Goal: Task Accomplishment & Management: Complete application form

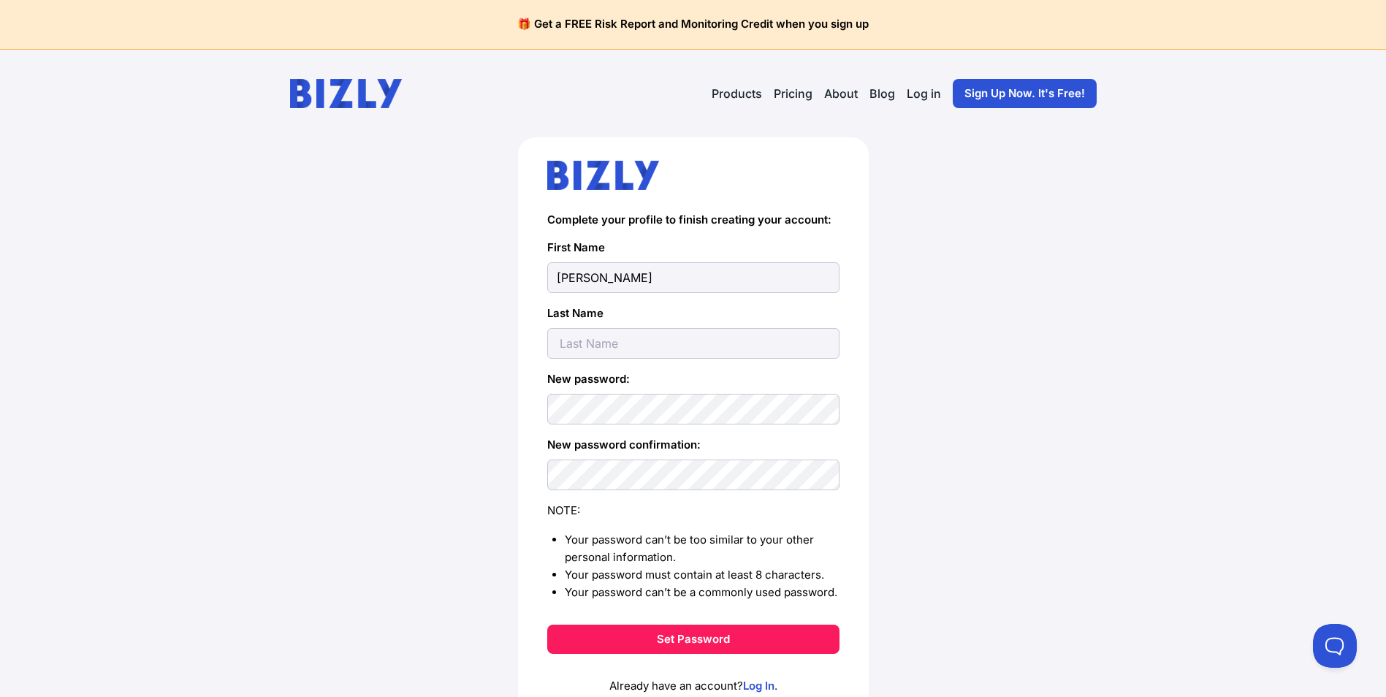
type input "Peter"
click at [580, 346] on input "text" at bounding box center [693, 343] width 292 height 31
type input "Norsworthy"
click at [1066, 417] on div "Complete your profile to finish creating your account: First Name Peter Last Na…" at bounding box center [693, 451] width 1328 height 628
click at [707, 634] on button "Set Password" at bounding box center [693, 639] width 292 height 29
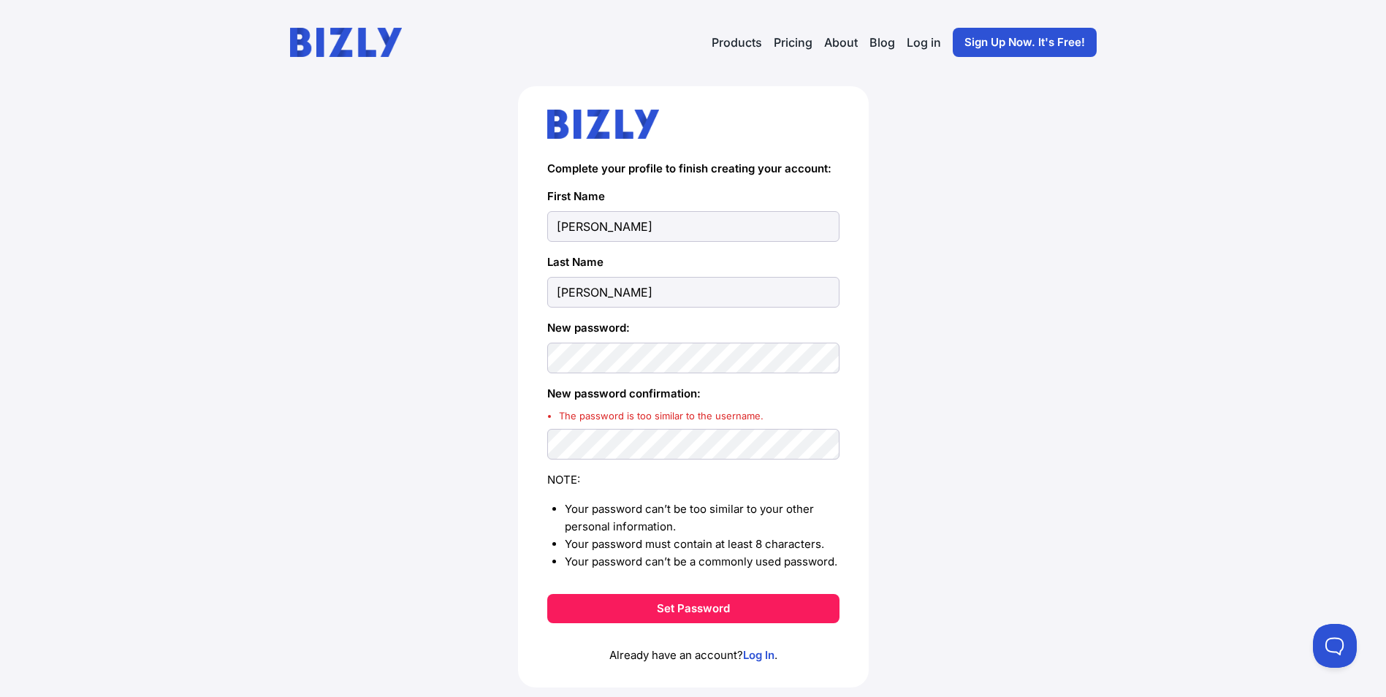
scroll to position [73, 0]
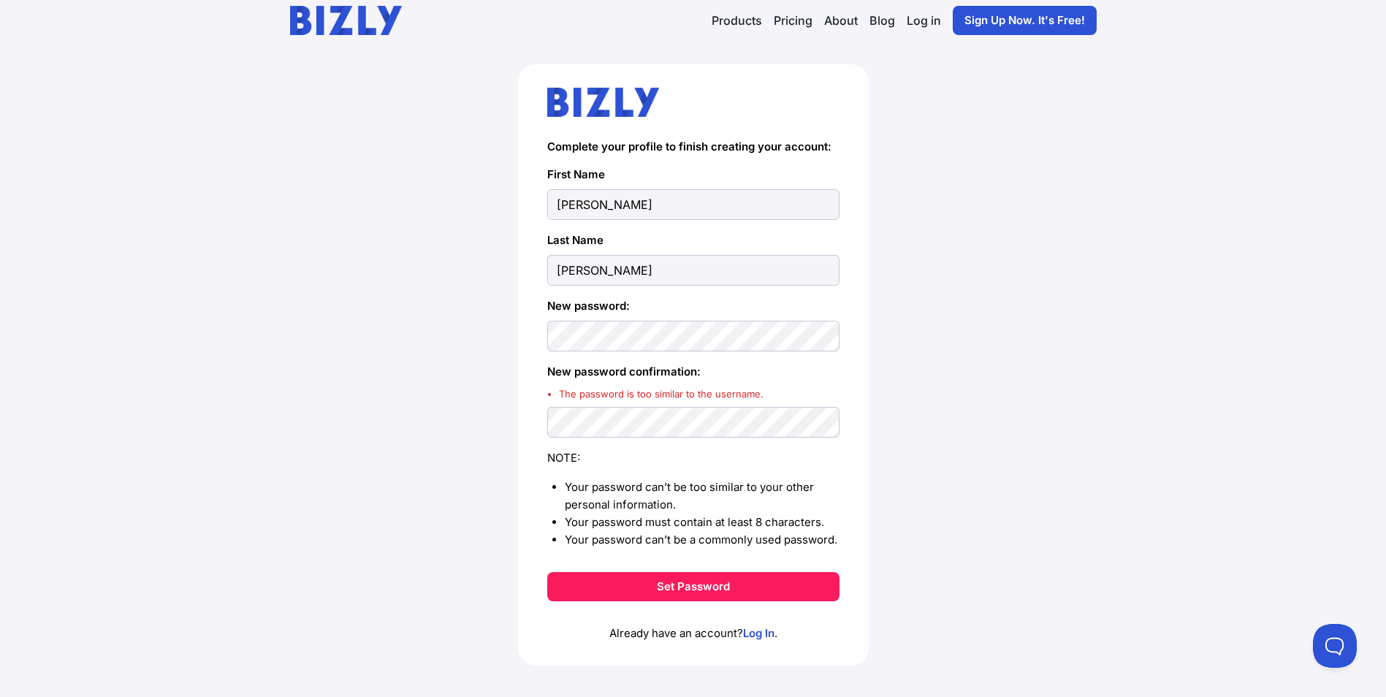
click at [1039, 368] on div "Complete your profile to finish creating your account: First Name Peter Last Na…" at bounding box center [693, 388] width 1328 height 648
click at [705, 588] on button "Set Password" at bounding box center [693, 586] width 292 height 29
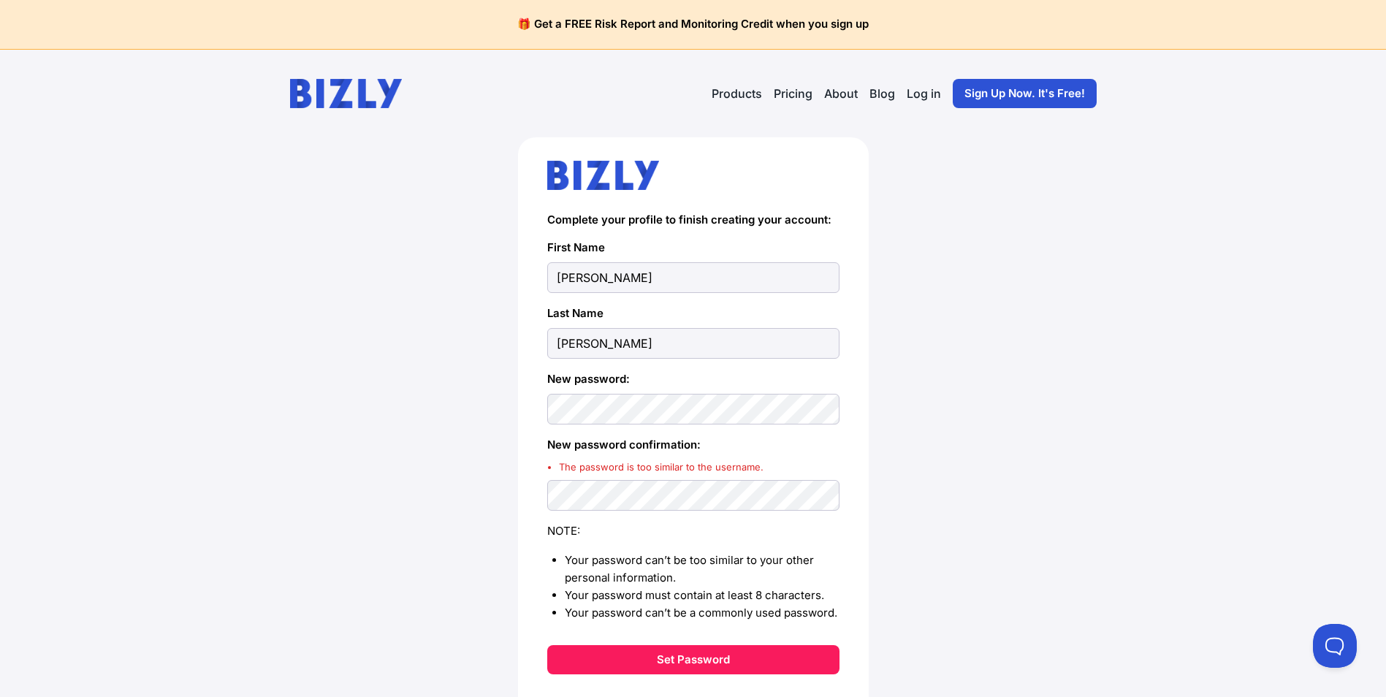
click at [993, 394] on div "Complete your profile to finish creating your account: First Name [PERSON_NAME]…" at bounding box center [693, 461] width 1328 height 648
click at [680, 659] on button "Set Password" at bounding box center [693, 659] width 292 height 29
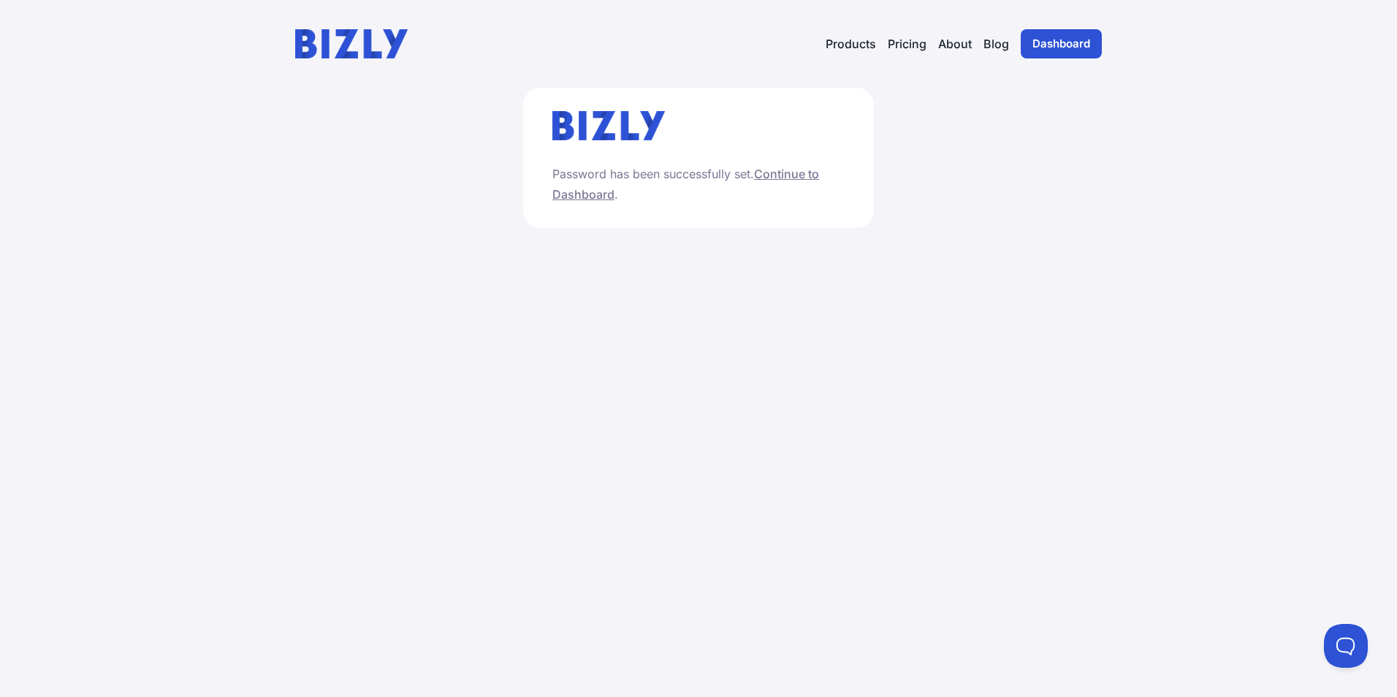
click at [794, 173] on link "Continue to Dashboard" at bounding box center [686, 184] width 267 height 35
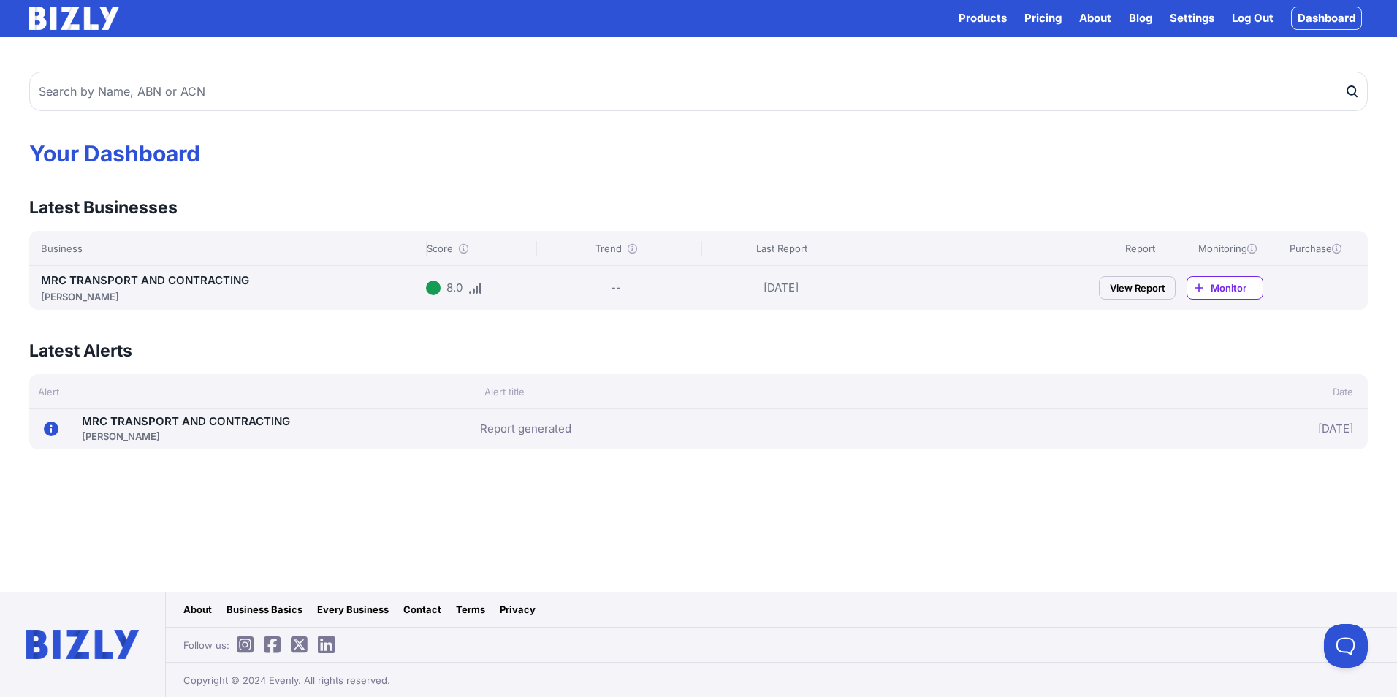
click at [1134, 288] on link "View Report" at bounding box center [1137, 287] width 77 height 23
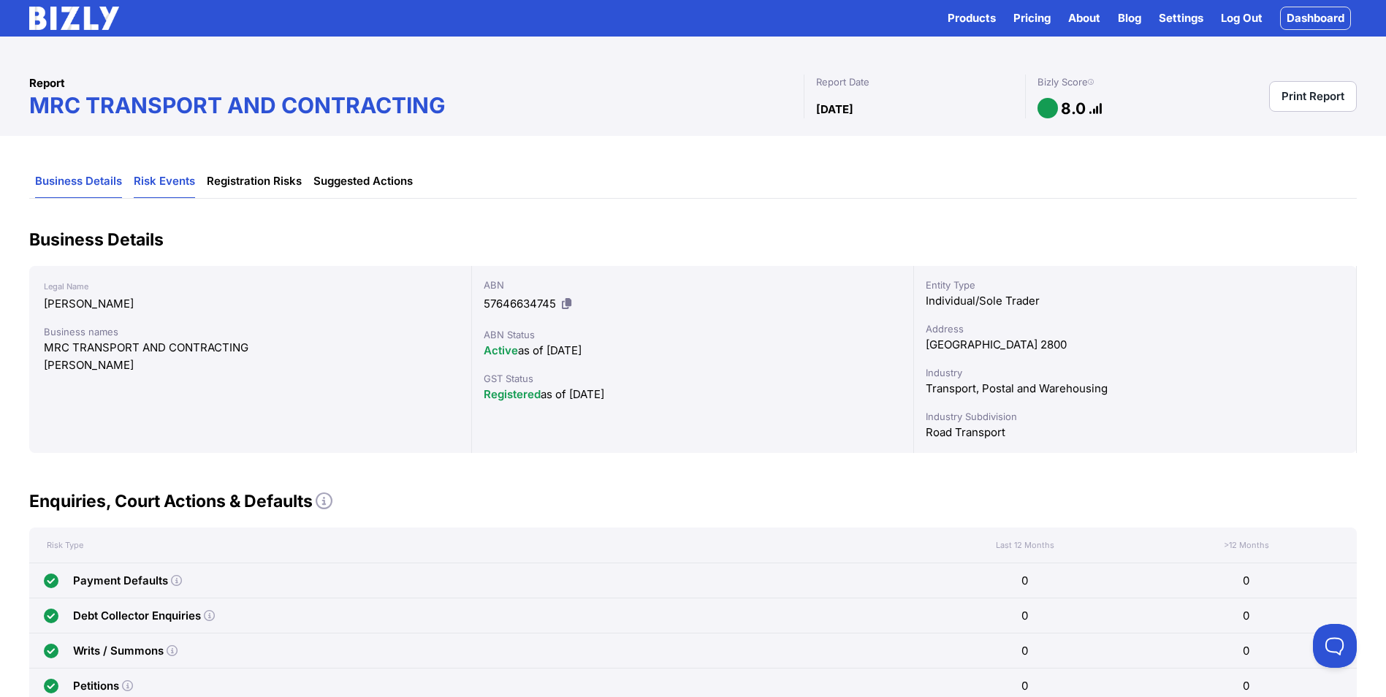
click at [172, 182] on link "Risk Events" at bounding box center [164, 181] width 61 height 33
click at [251, 182] on link "Registration Risks" at bounding box center [254, 181] width 95 height 33
click at [178, 181] on link "Risk Events" at bounding box center [164, 181] width 61 height 33
click at [336, 181] on link "Suggested Actions" at bounding box center [363, 181] width 99 height 33
